Goal: Information Seeking & Learning: Learn about a topic

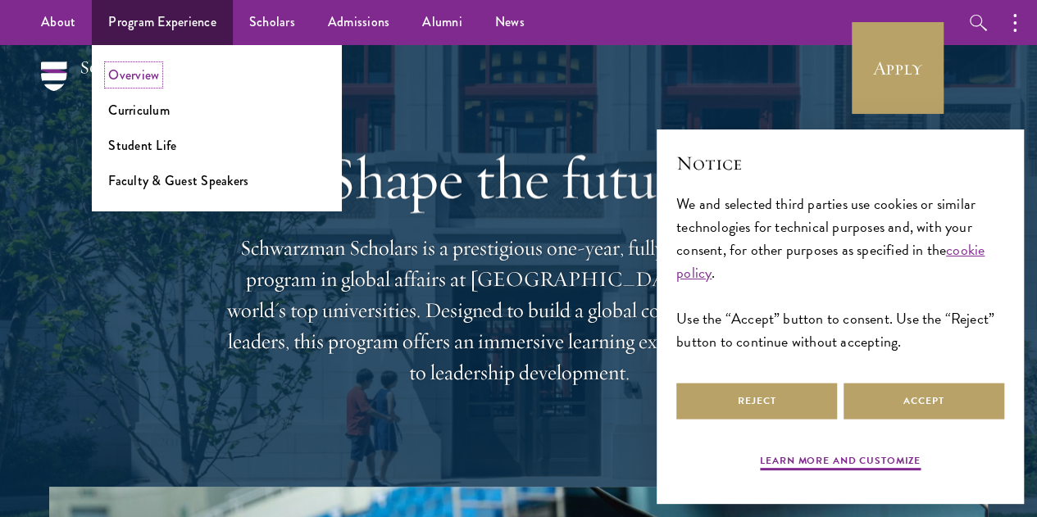
click at [150, 73] on link "Overview" at bounding box center [133, 75] width 51 height 19
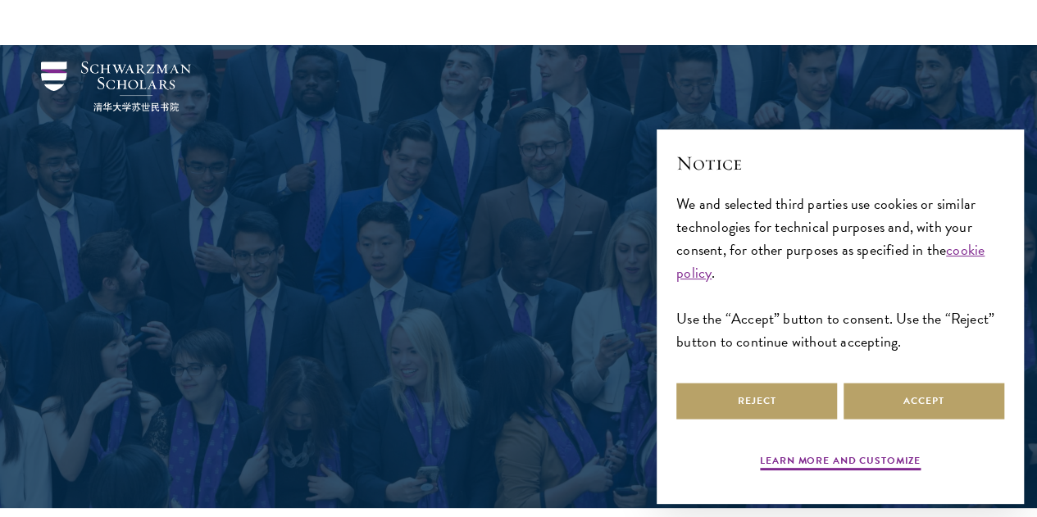
scroll to position [107, 0]
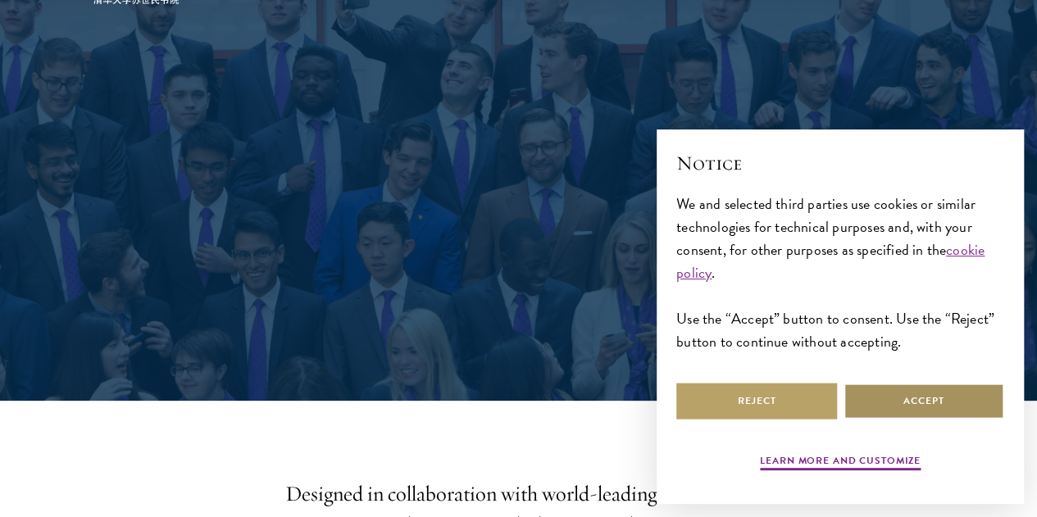
click at [913, 398] on button "Accept" at bounding box center [924, 401] width 161 height 37
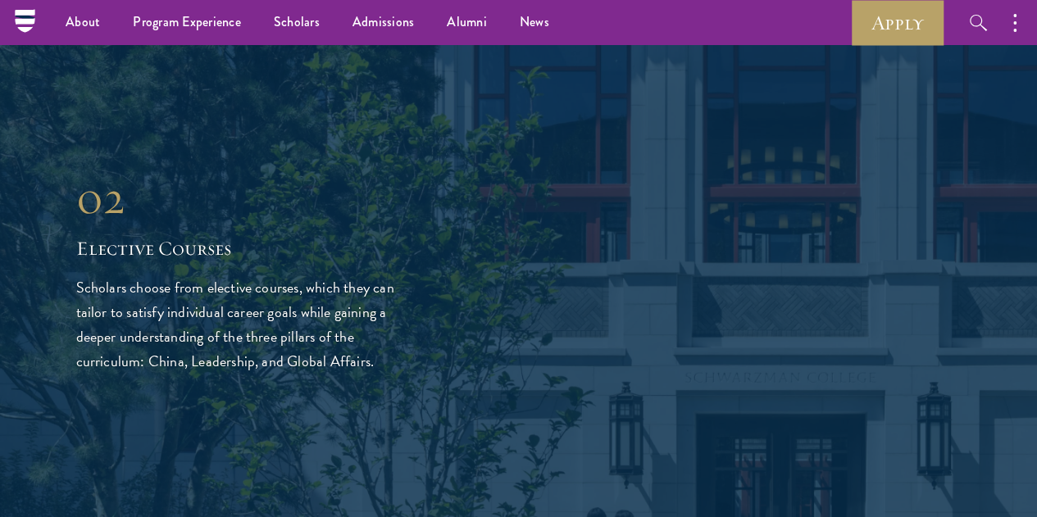
scroll to position [2880, 0]
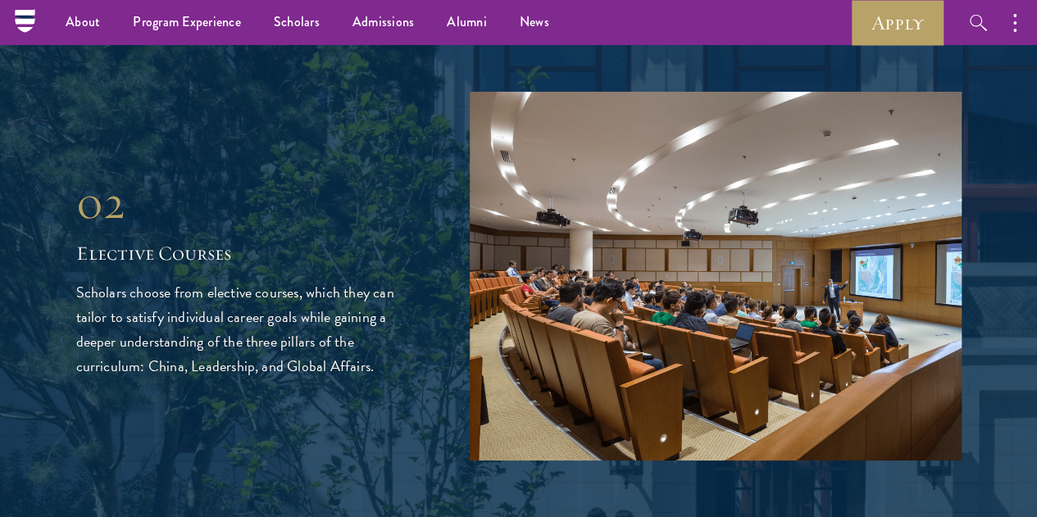
drag, startPoint x: 2, startPoint y: 242, endPoint x: 172, endPoint y: 316, distance: 186.1
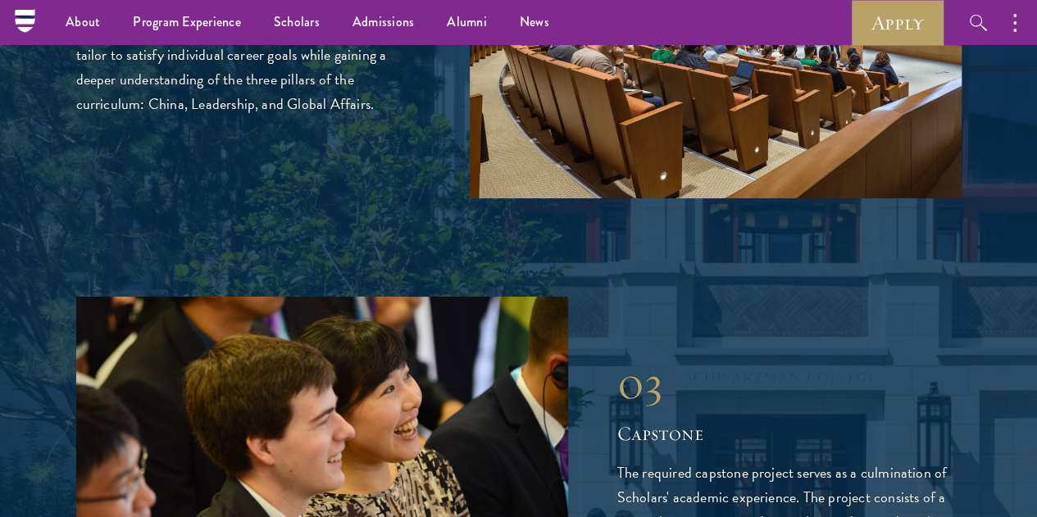
scroll to position [3142, 0]
